Goal: Register for event/course

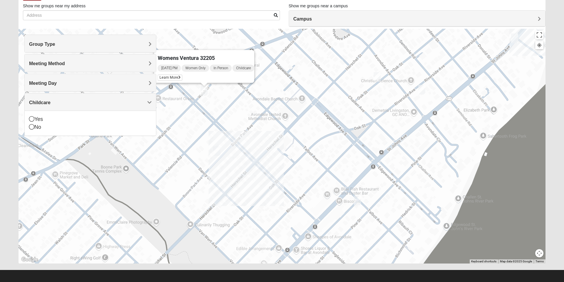
scroll to position [38, 0]
click at [106, 45] on h4 "Group Type" at bounding box center [90, 44] width 123 height 6
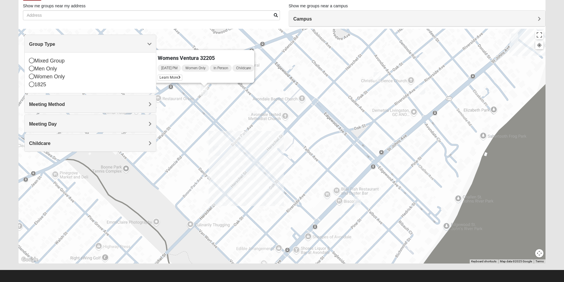
click at [48, 62] on div "Mixed Group" at bounding box center [90, 61] width 123 height 8
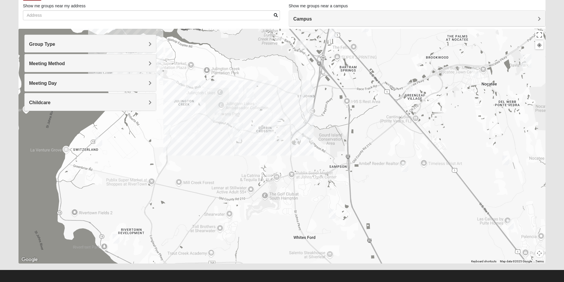
click at [272, 137] on img "Mixed Pline/Wednesday 32259" at bounding box center [271, 136] width 12 height 14
click at [227, 120] on span "Learn More" at bounding box center [233, 123] width 25 height 6
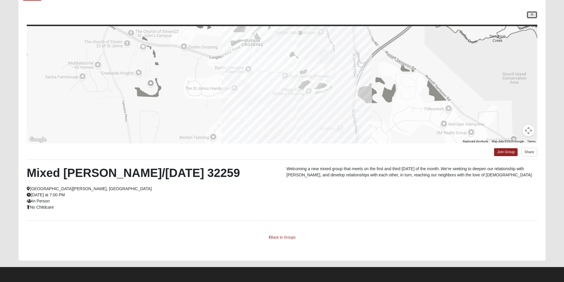
click at [532, 15] on icon at bounding box center [532, 15] width 2 height 4
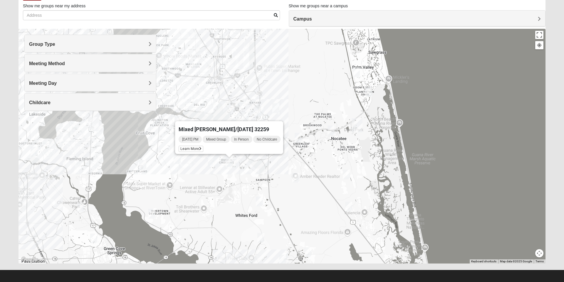
click at [95, 43] on h4 "Group Type" at bounding box center [90, 44] width 123 height 6
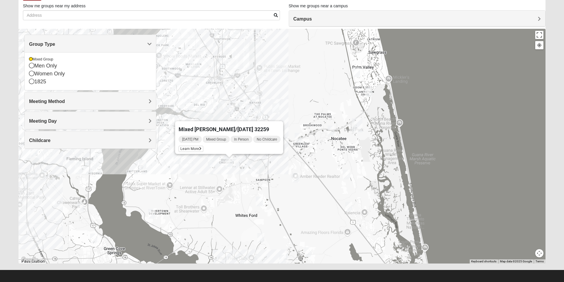
click at [305, 209] on div "Mixed Pline/Wednesday 32259 Wednesday PM Mixed Group In Person No Childcare Lea…" at bounding box center [282, 146] width 527 height 235
click at [79, 122] on h4 "Meeting Day" at bounding box center [90, 121] width 123 height 6
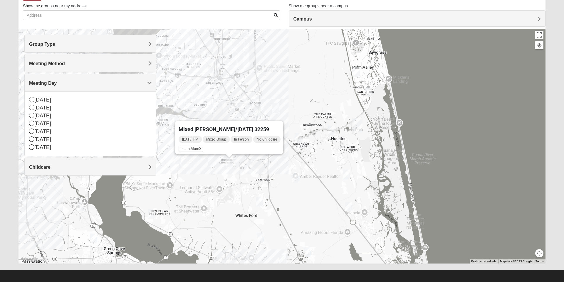
click at [214, 192] on div "Mixed Pline/Wednesday 32259 Wednesday PM Mixed Group In Person No Childcare Lea…" at bounding box center [282, 146] width 527 height 235
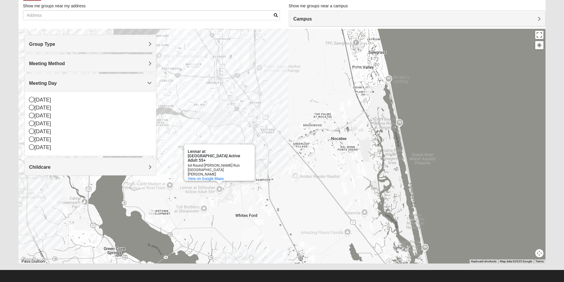
click at [176, 121] on img "Mixed Knowles 32259" at bounding box center [178, 121] width 12 height 14
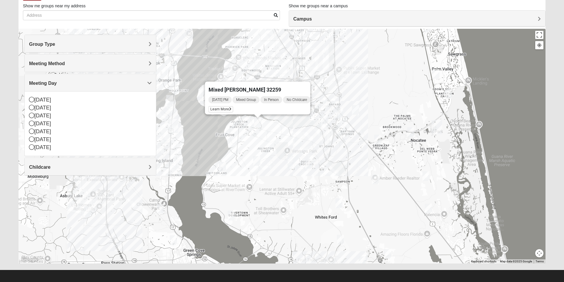
click at [213, 106] on span "Learn More" at bounding box center [221, 109] width 25 height 6
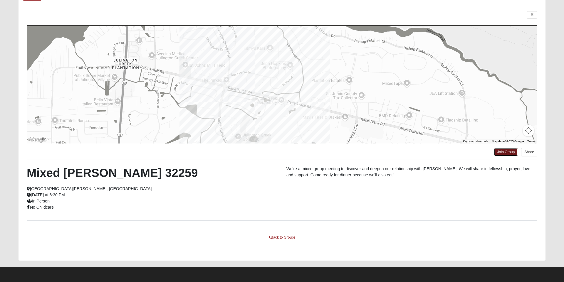
click at [501, 152] on link "Join Group" at bounding box center [506, 152] width 24 height 8
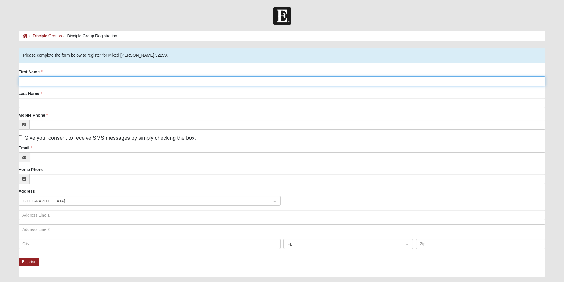
click at [44, 82] on input "First Name" at bounding box center [282, 81] width 527 height 10
type input "[PERSON_NAME]"
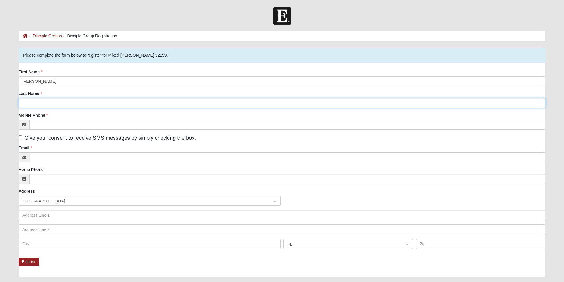
click at [61, 105] on input "Last Name" at bounding box center [282, 103] width 527 height 10
type input "Marguy"
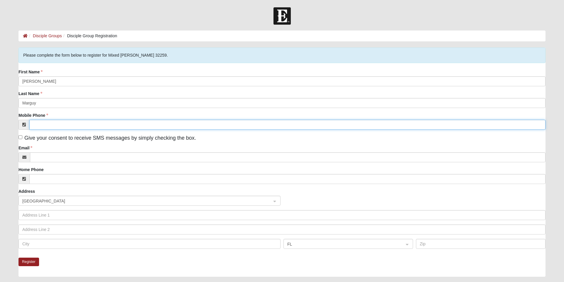
click at [60, 126] on input "Mobile Phone" at bounding box center [287, 125] width 516 height 10
type input "[PHONE_NUMBER]"
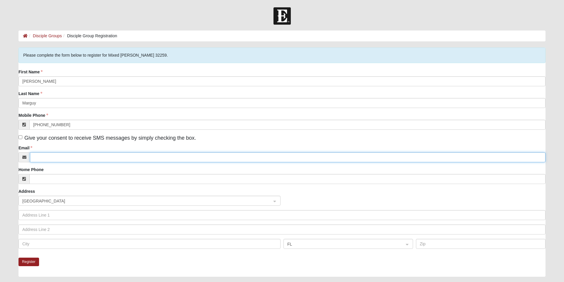
click at [53, 156] on input "Email" at bounding box center [288, 158] width 516 height 10
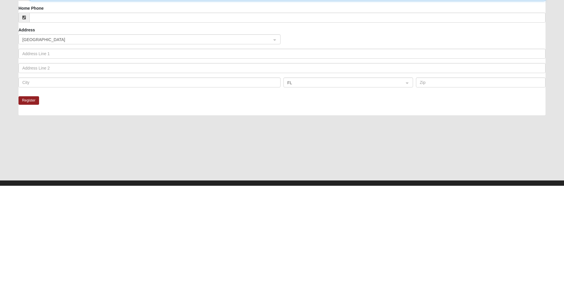
scroll to position [66, 0]
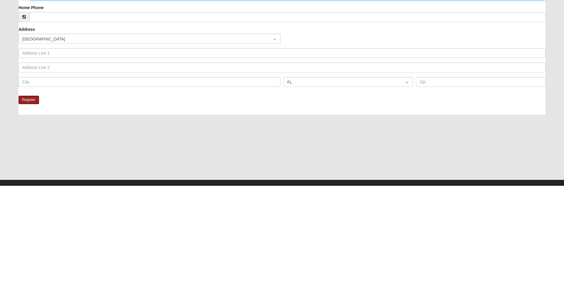
type input "[EMAIL_ADDRESS][DOMAIN_NAME]"
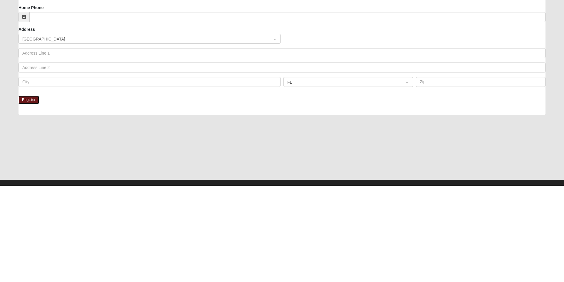
click at [30, 197] on button "Register" at bounding box center [29, 196] width 21 height 9
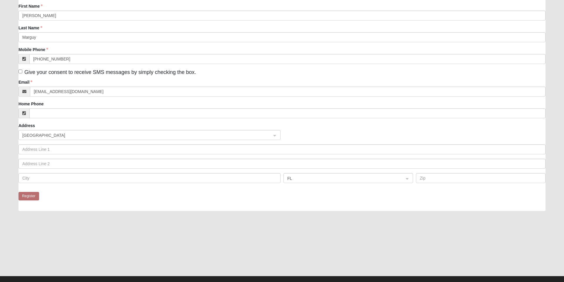
scroll to position [0, 0]
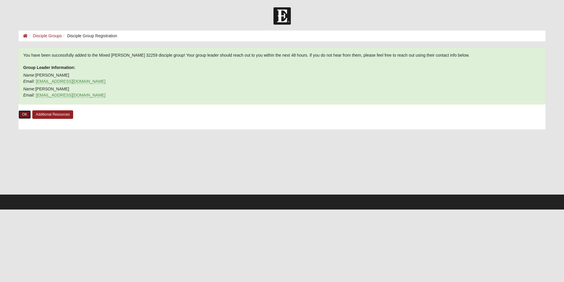
click at [23, 115] on link "OK" at bounding box center [25, 115] width 12 height 9
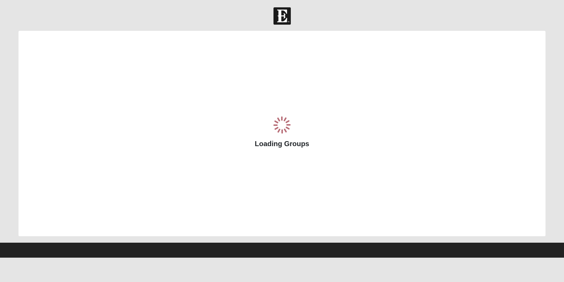
click at [1, 135] on form "Log In Find A Group Error View Loading Groups" at bounding box center [282, 132] width 564 height 251
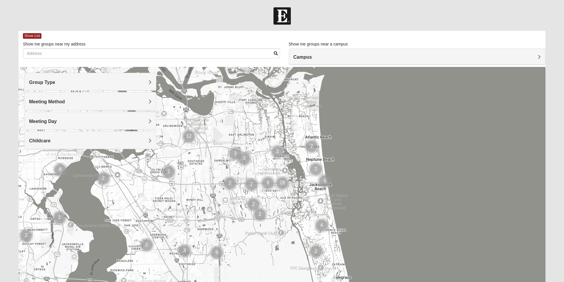
click at [40, 82] on span "Group Type" at bounding box center [42, 82] width 26 height 5
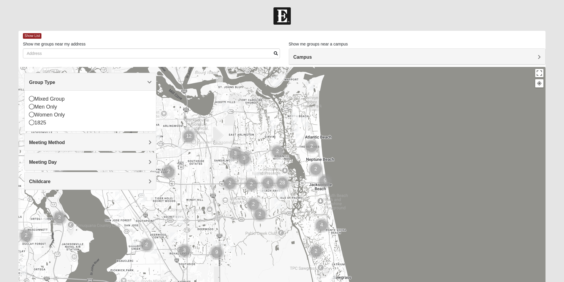
click at [36, 99] on div "Mixed Group" at bounding box center [90, 99] width 123 height 8
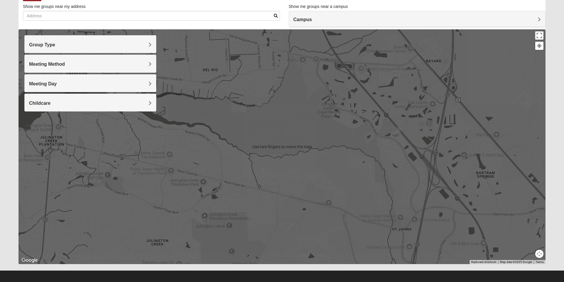
scroll to position [39, 0]
